Goal: Task Accomplishment & Management: Use online tool/utility

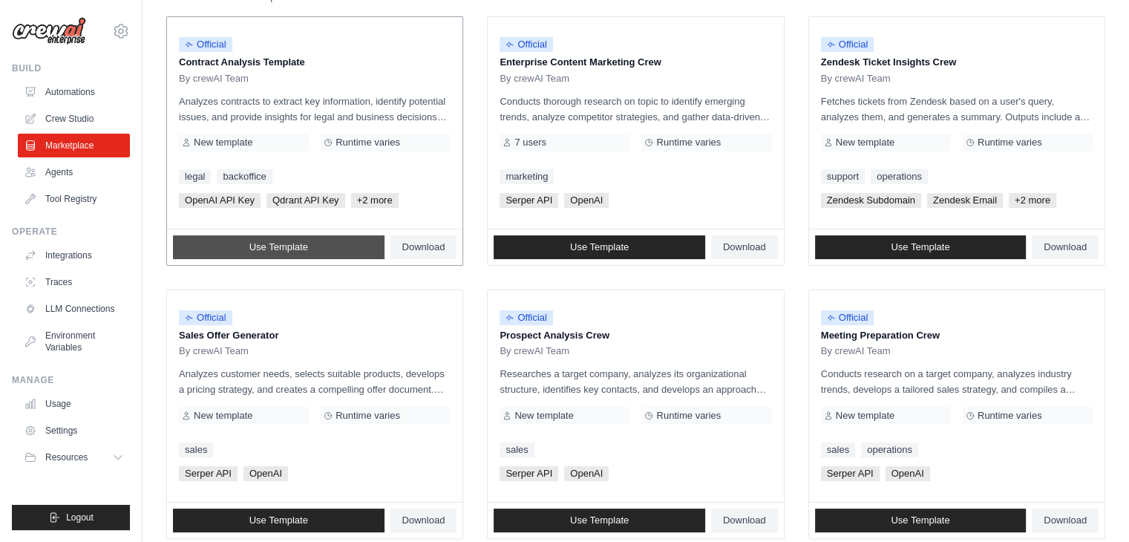
scroll to position [223, 0]
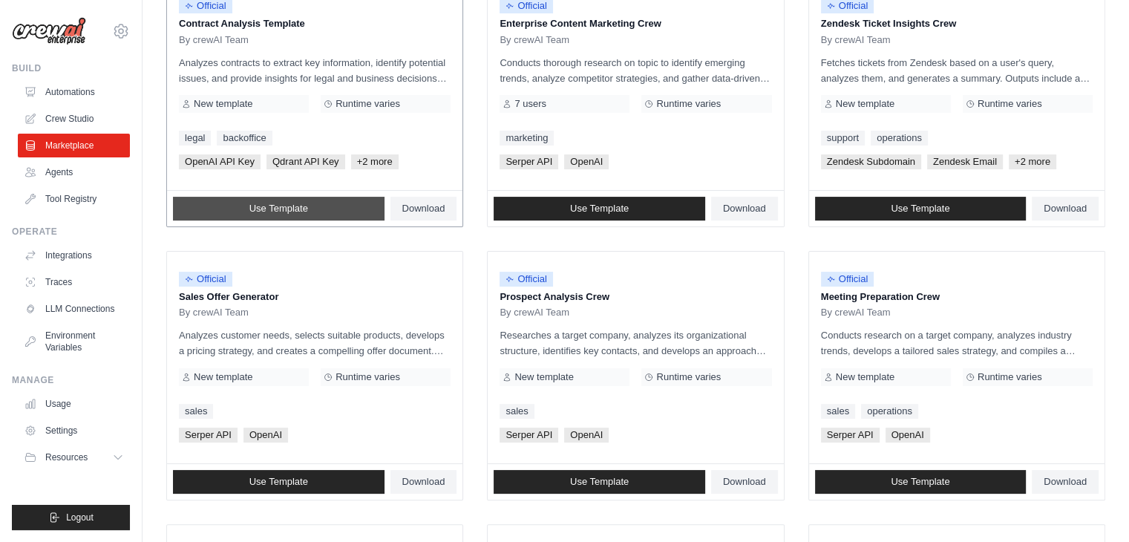
click at [332, 216] on link "Use Template" at bounding box center [278, 209] width 211 height 24
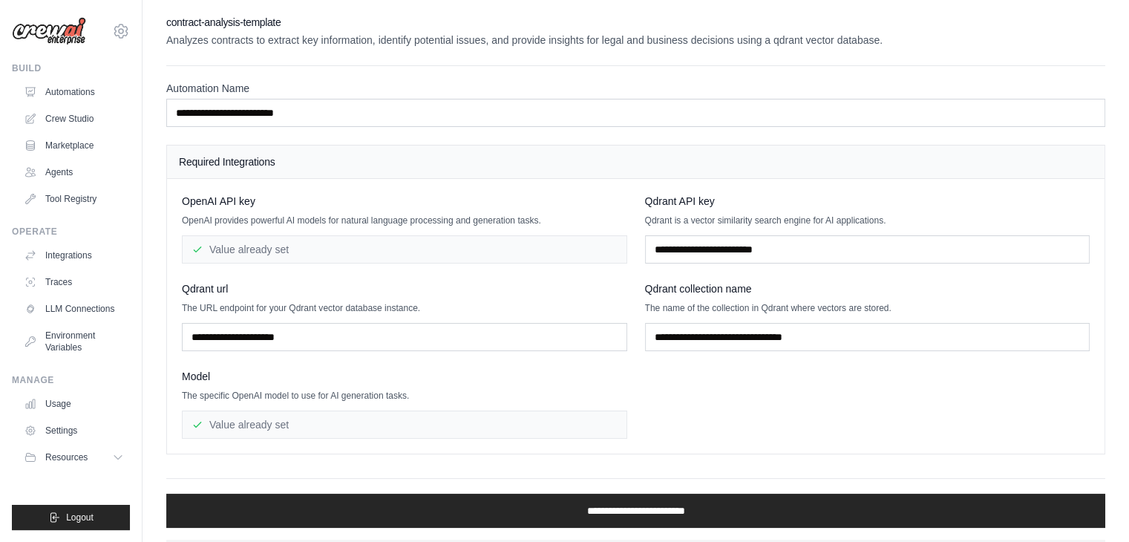
scroll to position [34, 0]
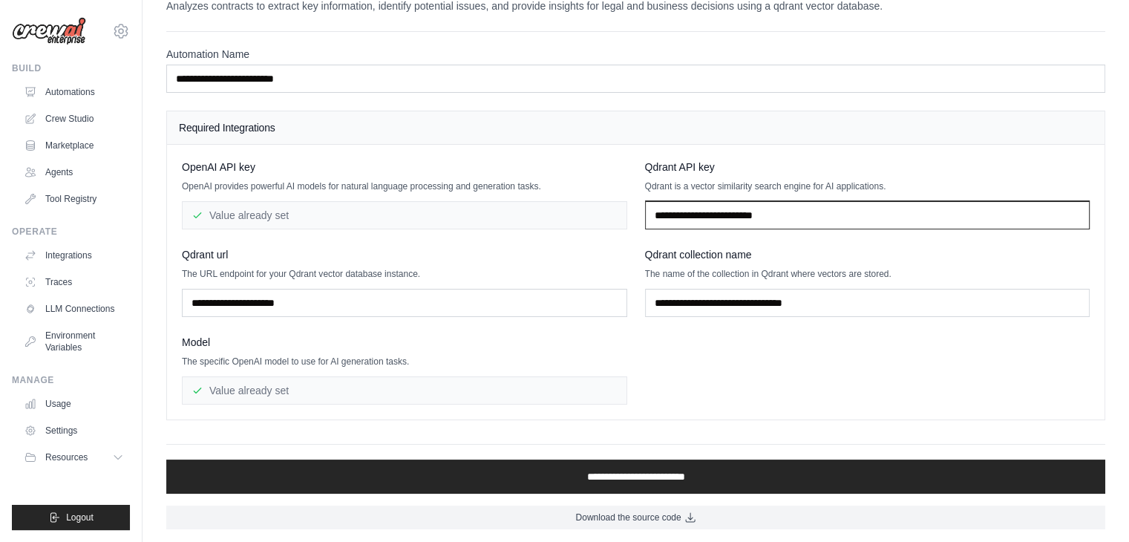
click at [835, 210] on input "text" at bounding box center [867, 215] width 445 height 28
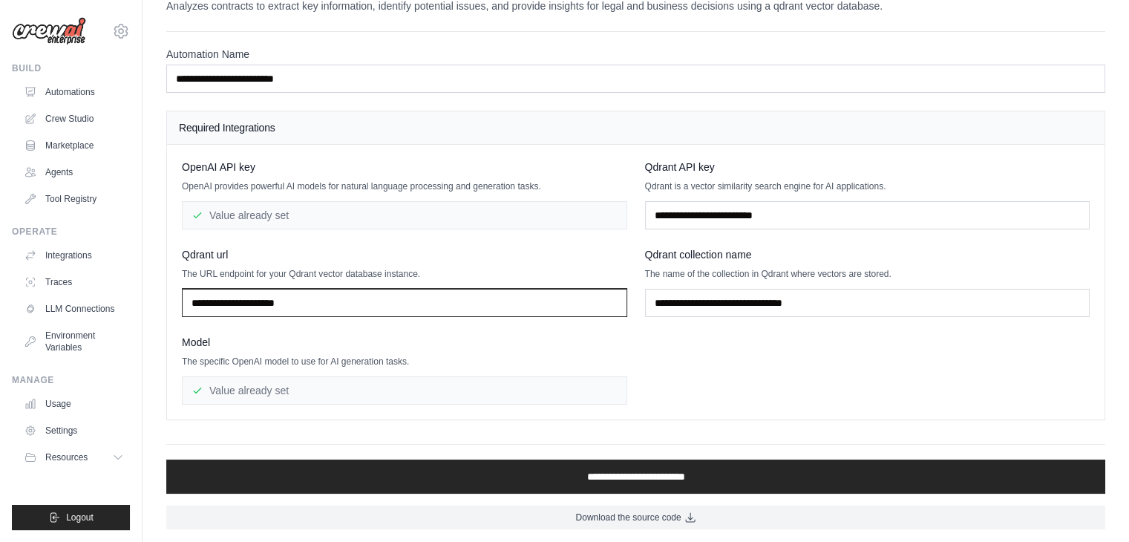
click at [493, 298] on input "text" at bounding box center [404, 303] width 445 height 28
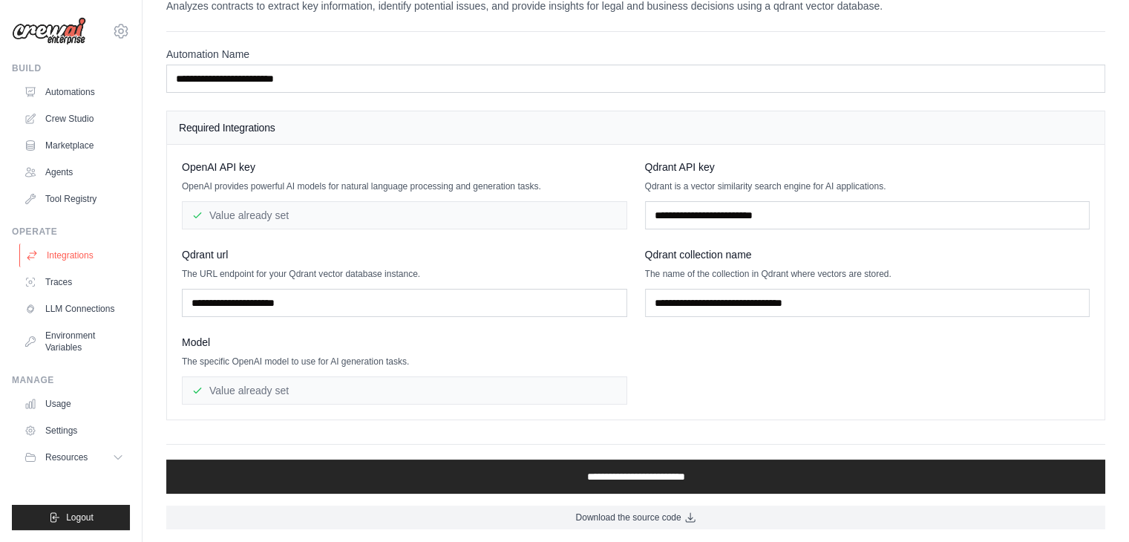
click at [50, 252] on link "Integrations" at bounding box center [75, 255] width 112 height 24
